Goal: Communication & Community: Share content

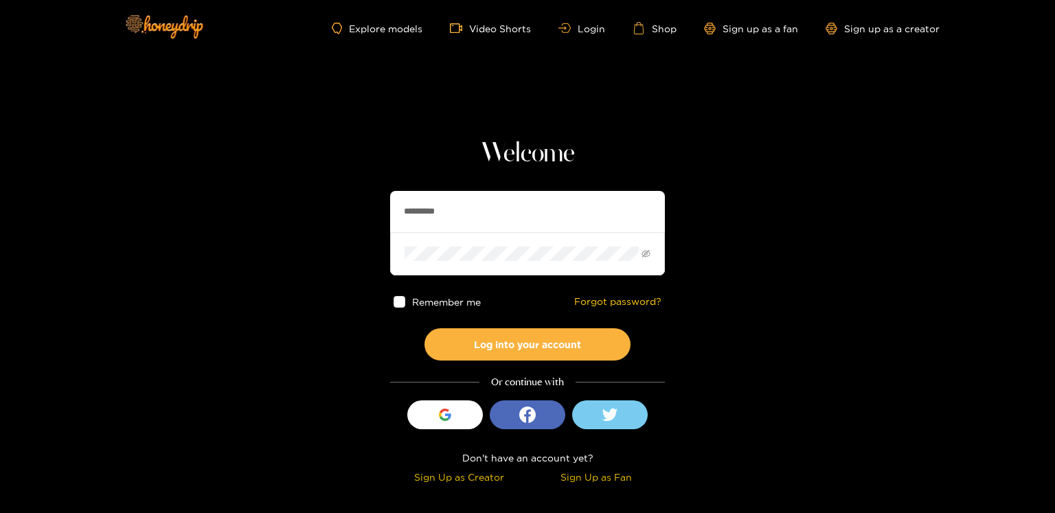
drag, startPoint x: 435, startPoint y: 200, endPoint x: 427, endPoint y: 201, distance: 8.4
click at [427, 201] on input "*********" at bounding box center [527, 211] width 275 height 41
click at [426, 201] on input "*********" at bounding box center [527, 211] width 275 height 41
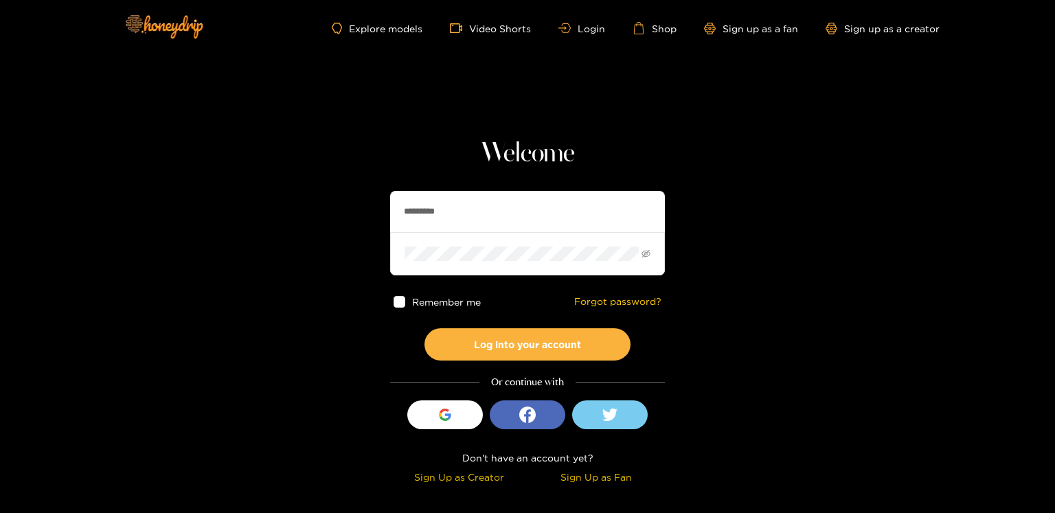
paste input "text"
type input "********"
click at [424, 328] on button "Log into your account" at bounding box center [527, 344] width 206 height 32
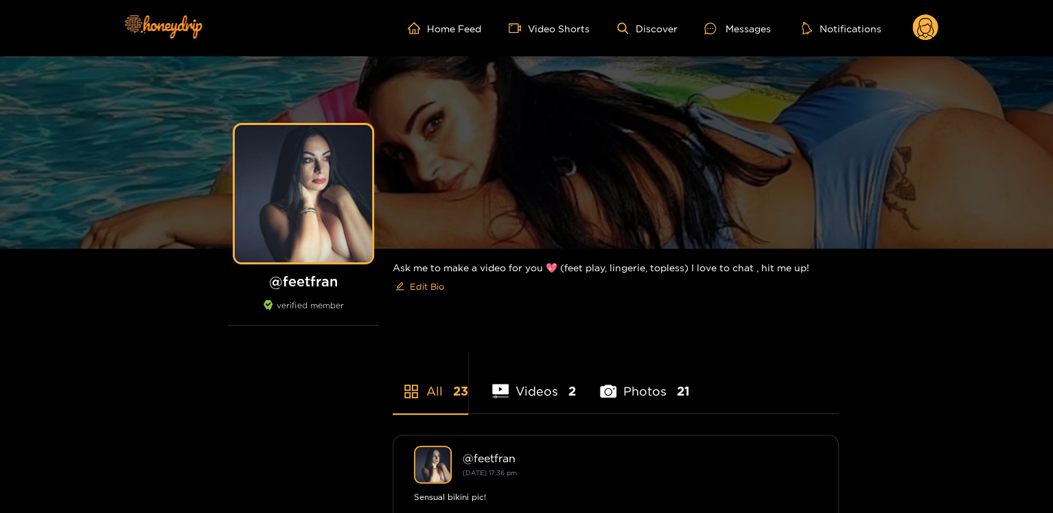
click at [919, 30] on g at bounding box center [926, 27] width 26 height 27
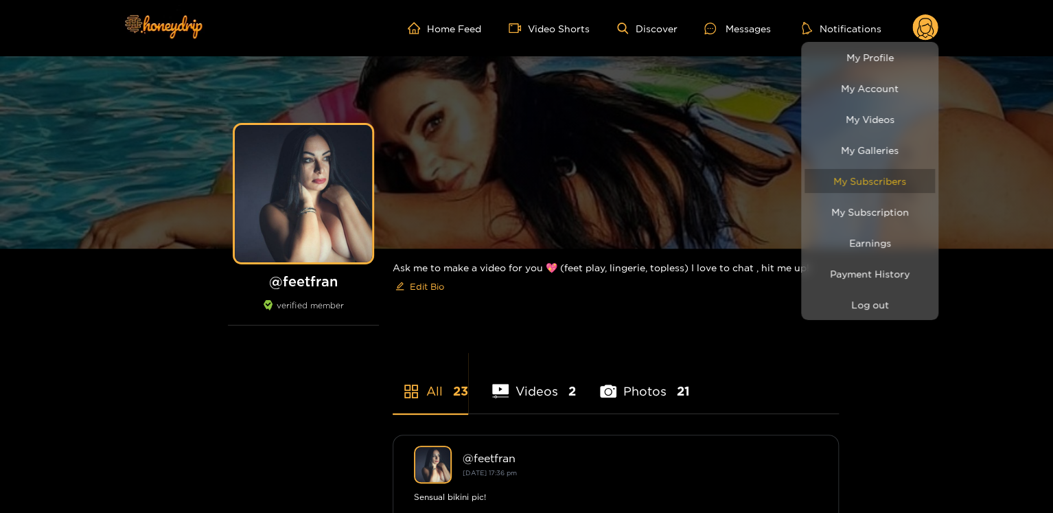
click at [903, 191] on link "My Subscribers" at bounding box center [870, 181] width 130 height 24
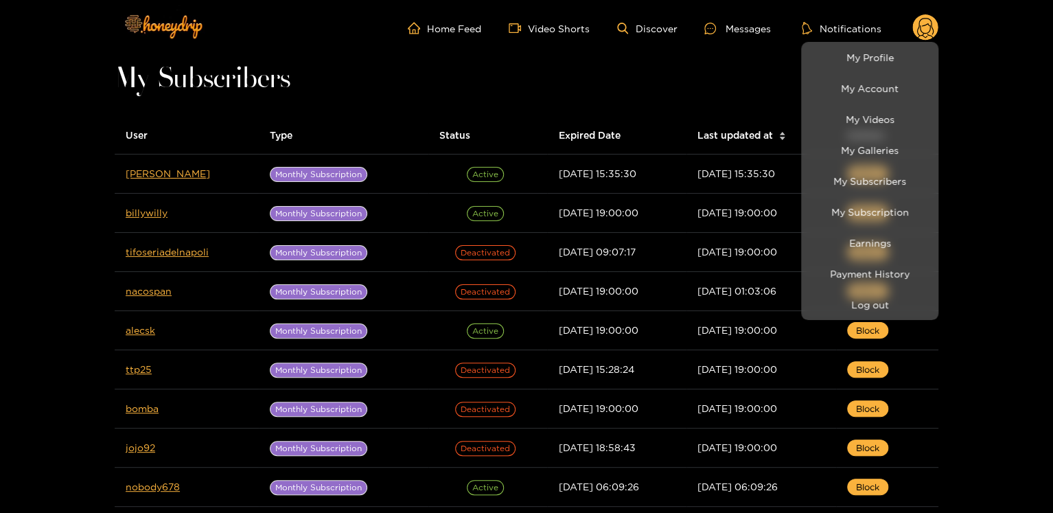
click at [144, 179] on div at bounding box center [526, 256] width 1053 height 513
click at [144, 179] on td "zanco" at bounding box center [187, 174] width 144 height 39
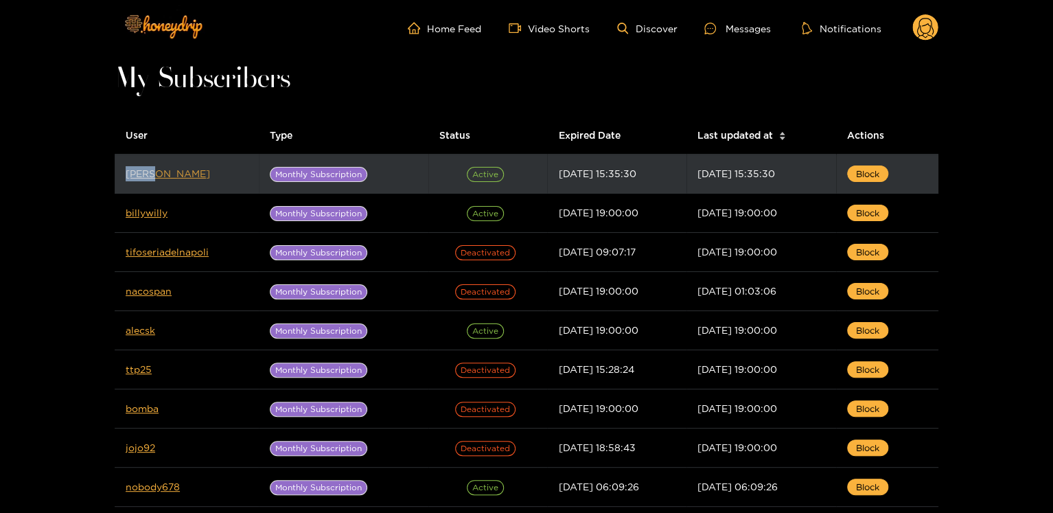
click at [150, 173] on link "zanco" at bounding box center [168, 173] width 84 height 10
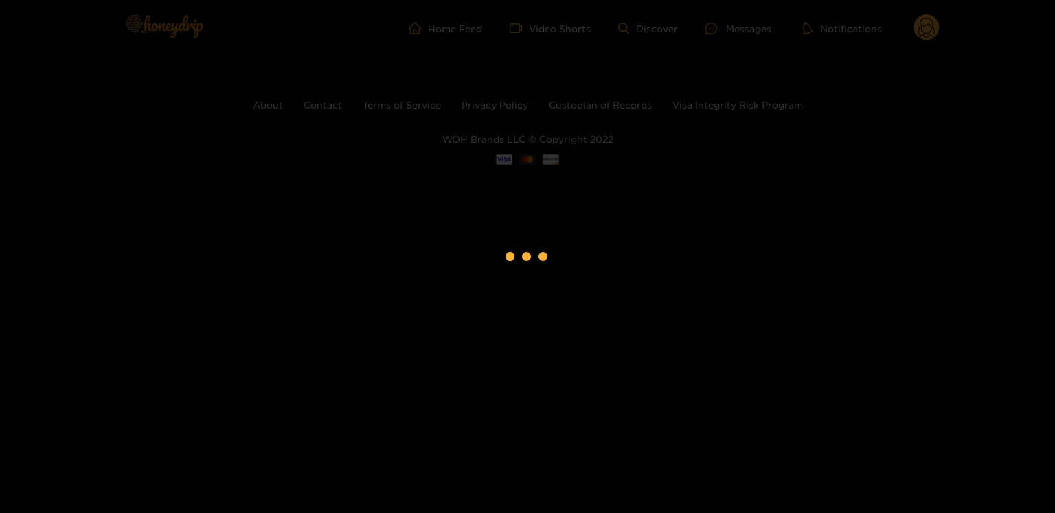
click at [150, 173] on div at bounding box center [527, 256] width 1055 height 513
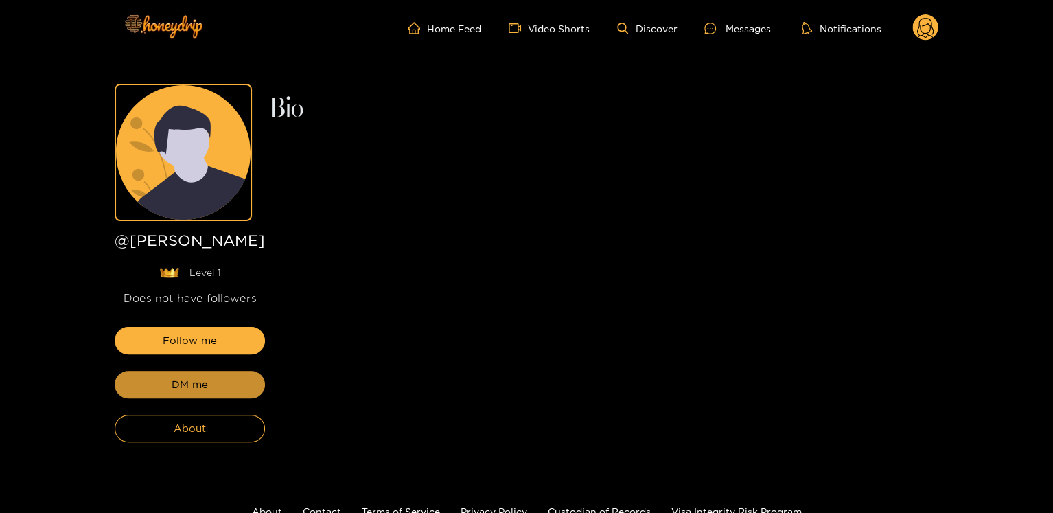
click at [218, 381] on button "DM me" at bounding box center [190, 384] width 150 height 27
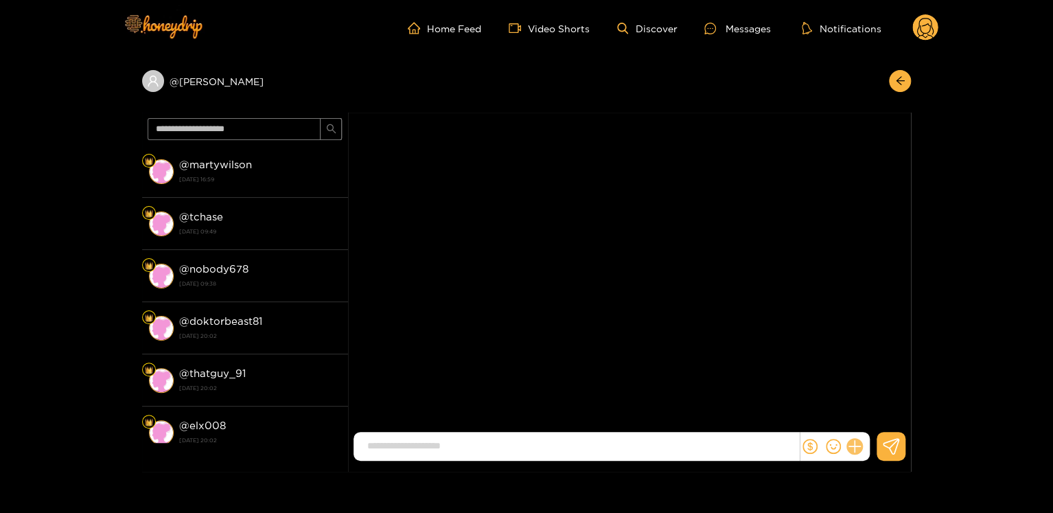
click at [849, 448] on icon at bounding box center [855, 447] width 16 height 16
click at [871, 407] on button at bounding box center [880, 413] width 48 height 31
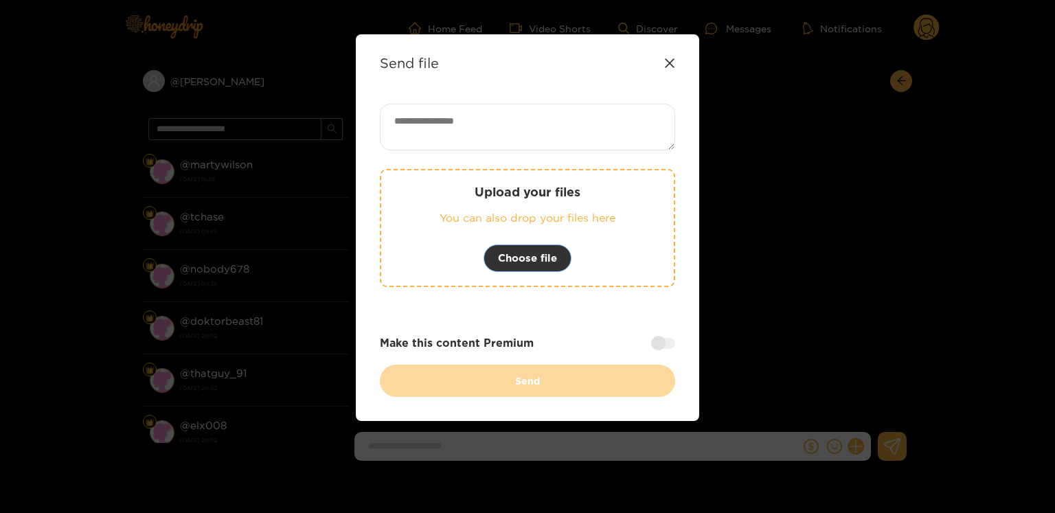
click at [527, 244] on button "Choose file" at bounding box center [527, 257] width 88 height 27
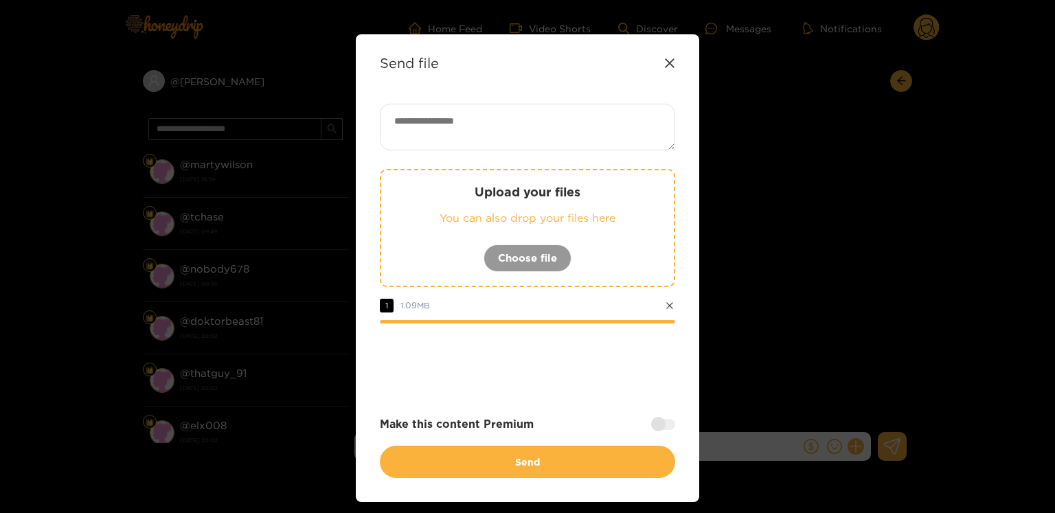
click at [421, 112] on textarea at bounding box center [527, 127] width 295 height 47
paste textarea "**********"
type textarea "**********"
click at [651, 416] on div "Make this content Premium" at bounding box center [527, 424] width 295 height 16
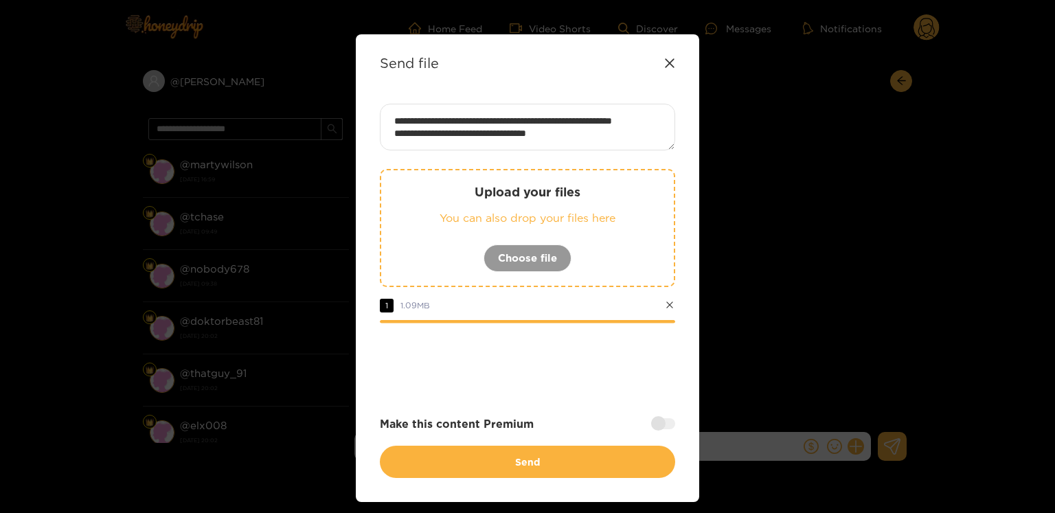
click at [651, 419] on div at bounding box center [663, 423] width 24 height 11
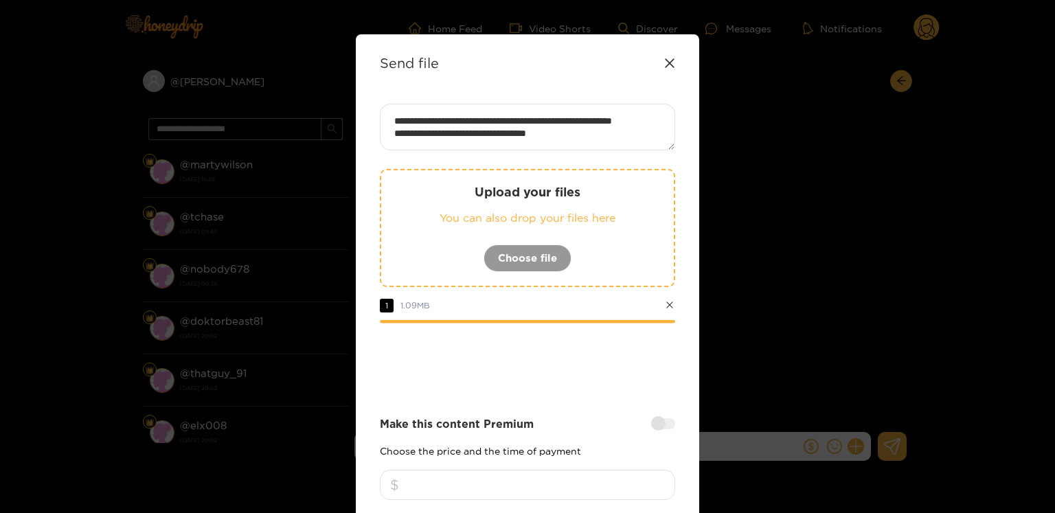
click at [558, 461] on div "Make this content Premium Choose the price and the time of payment 1 hour 24 ho…" at bounding box center [527, 480] width 295 height 128
click at [558, 471] on input "number" at bounding box center [527, 485] width 295 height 30
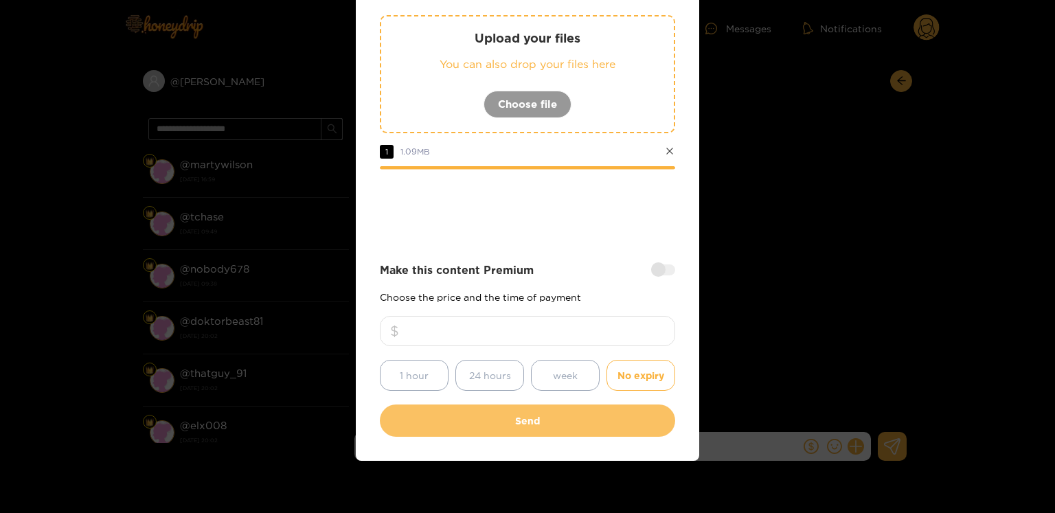
type input "*"
click at [523, 420] on button "Send" at bounding box center [527, 420] width 295 height 32
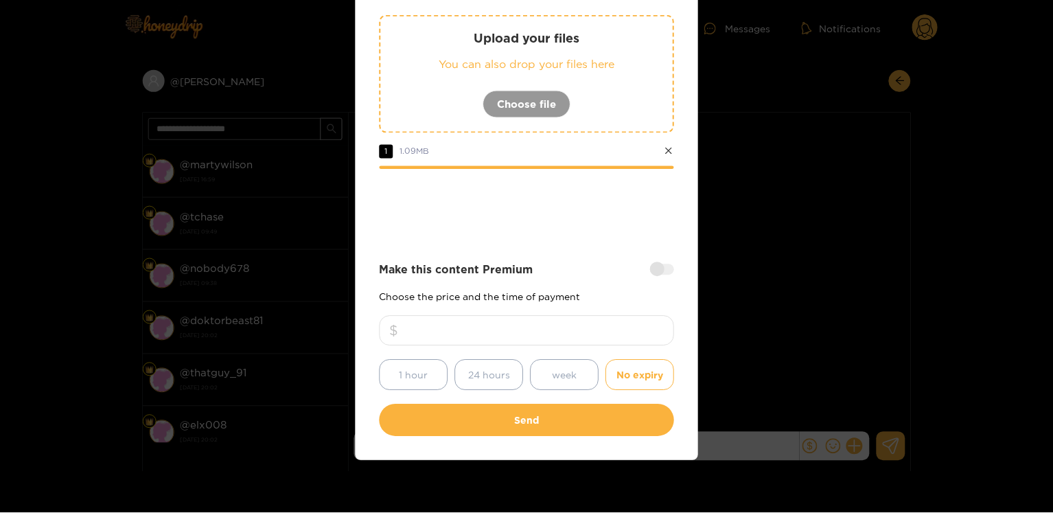
scroll to position [73, 0]
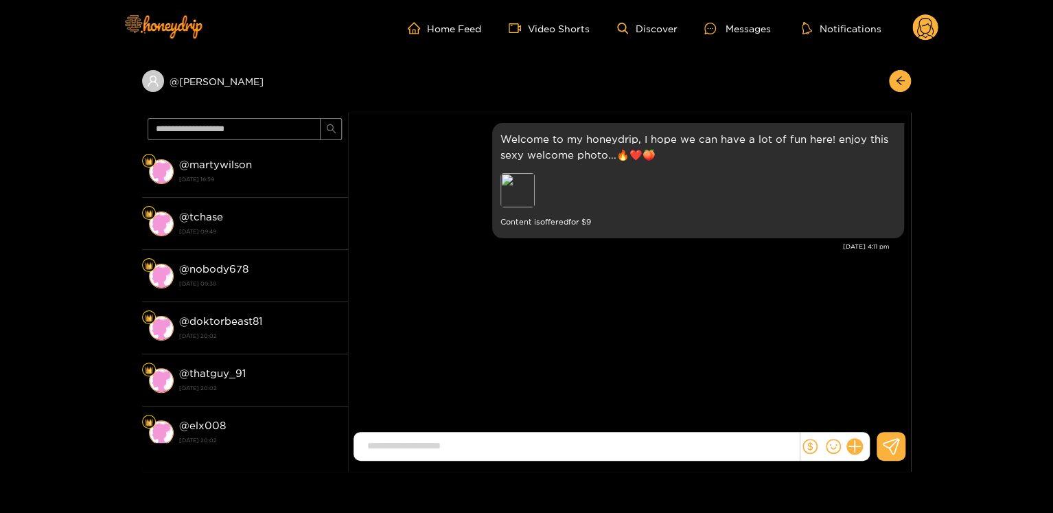
click at [931, 32] on circle at bounding box center [926, 27] width 26 height 26
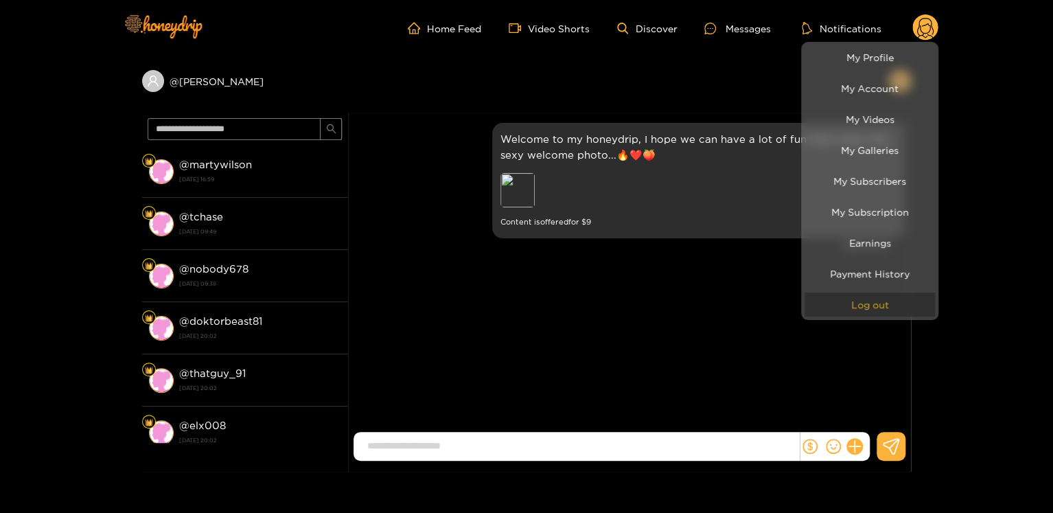
click at [906, 297] on button "Log out" at bounding box center [870, 305] width 130 height 24
